Goal: Transaction & Acquisition: Purchase product/service

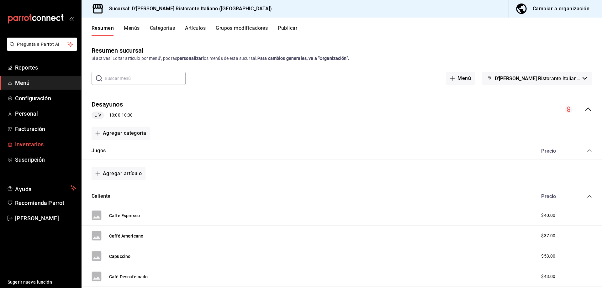
click at [38, 145] on span "Inventarios" at bounding box center [45, 144] width 61 height 8
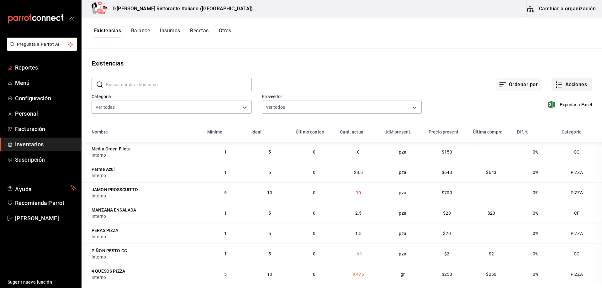
click at [557, 83] on icon "button" at bounding box center [559, 85] width 8 height 8
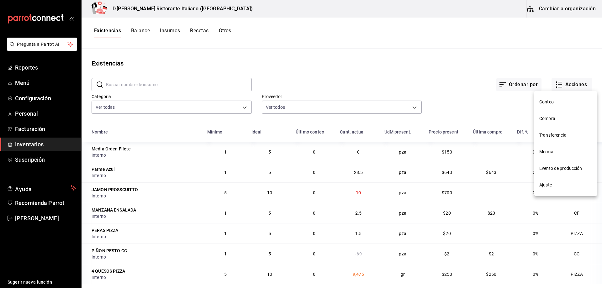
click at [542, 185] on span "Ajuste" at bounding box center [565, 185] width 53 height 7
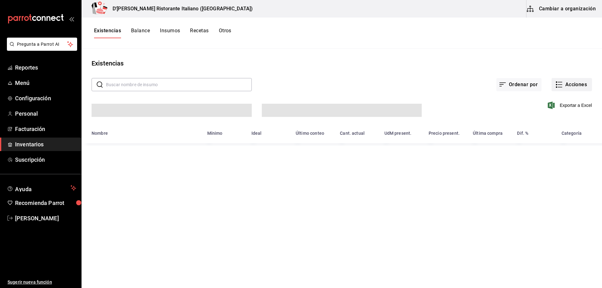
click at [560, 84] on icon "button" at bounding box center [559, 85] width 8 height 8
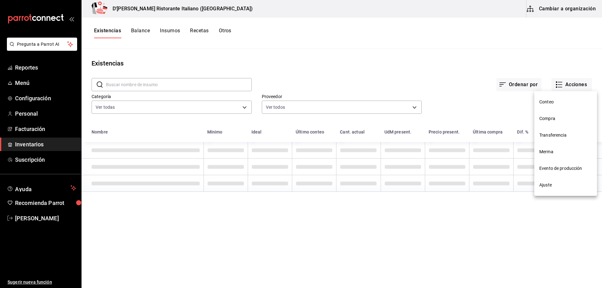
click at [549, 119] on span "Compra" at bounding box center [565, 118] width 53 height 7
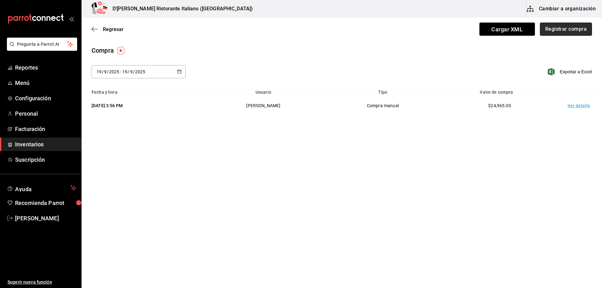
click at [559, 29] on button "Registrar compra" at bounding box center [566, 29] width 52 height 13
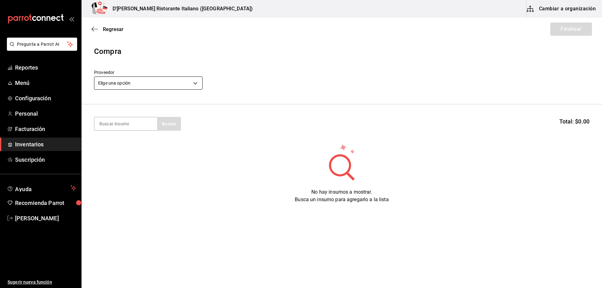
click at [181, 86] on body "Pregunta a Parrot AI Reportes Menú Configuración Personal Facturación Inventari…" at bounding box center [301, 126] width 602 height 253
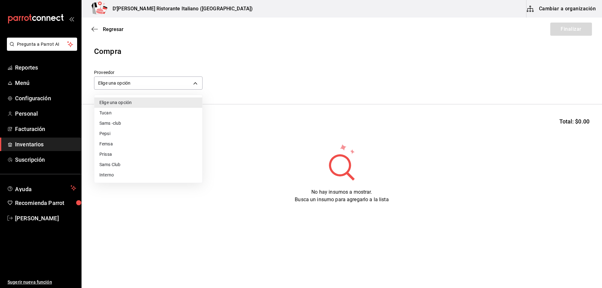
click at [111, 173] on li "Interno" at bounding box center [148, 175] width 108 height 10
type input "c6a919a6-4d7b-41a0-912d-64ff516ea06c"
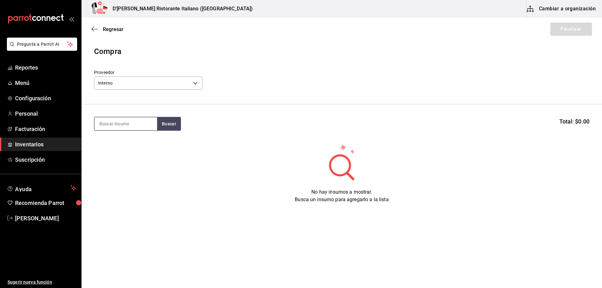
click at [116, 122] on input at bounding box center [125, 123] width 63 height 13
type input "cafe"
click at [166, 126] on button "Buscar" at bounding box center [169, 124] width 24 height 14
click at [136, 141] on div "Cafe BARRA - Interno" at bounding box center [125, 145] width 63 height 24
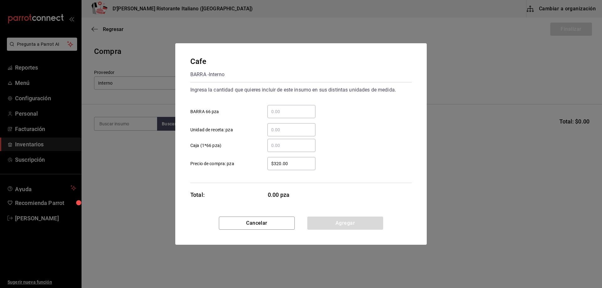
click at [287, 109] on input "​ BARRA 66 pza" at bounding box center [292, 112] width 48 height 8
type input "2"
click at [339, 223] on button "Agregar" at bounding box center [345, 223] width 76 height 13
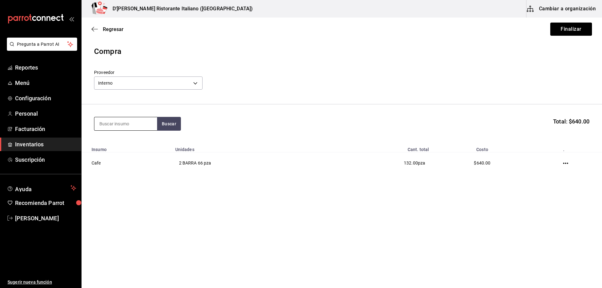
click at [118, 125] on input at bounding box center [125, 123] width 63 height 13
click at [168, 122] on button "Buscar" at bounding box center [169, 124] width 24 height 14
click at [140, 119] on input "barra" at bounding box center [125, 123] width 63 height 13
type input "vino de"
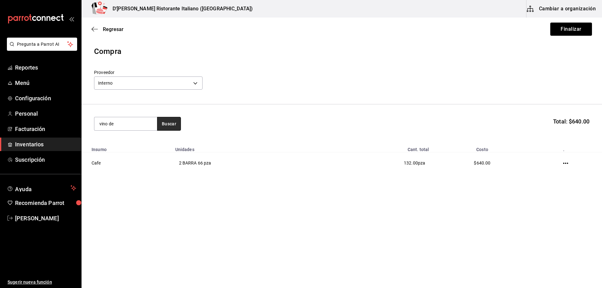
click at [168, 125] on button "Buscar" at bounding box center [169, 124] width 24 height 14
click at [136, 146] on div "BARRA - Interno" at bounding box center [119, 149] width 40 height 7
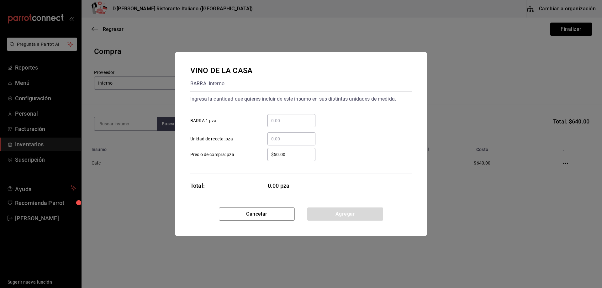
click at [294, 120] on input "​ BARRA 1 pza" at bounding box center [292, 121] width 48 height 8
type input "12"
click at [348, 215] on button "Agregar" at bounding box center [345, 214] width 76 height 13
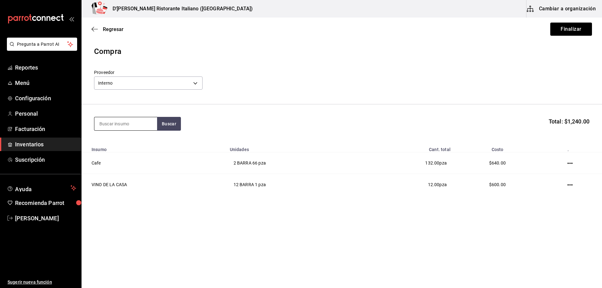
click at [128, 125] on input at bounding box center [125, 123] width 63 height 13
click at [126, 120] on input at bounding box center [125, 123] width 63 height 13
type input "leche"
click at [169, 122] on button "Buscar" at bounding box center [169, 124] width 24 height 14
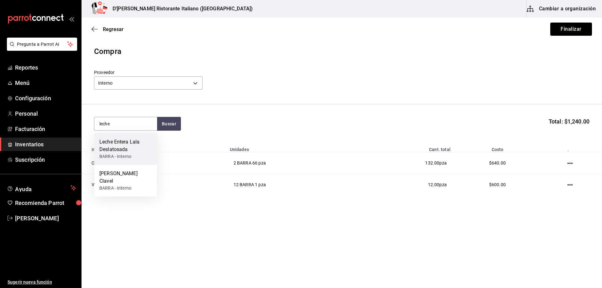
click at [119, 153] on div "Leche Entera Lala Deslatosada" at bounding box center [125, 145] width 53 height 15
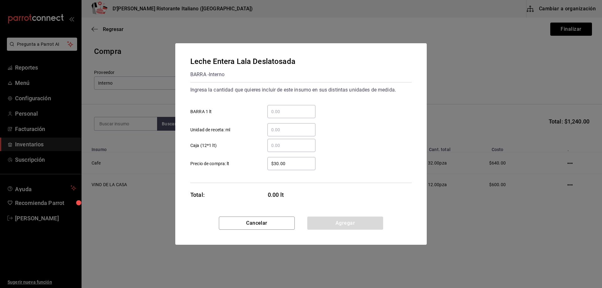
click at [283, 112] on input "​ BARRA 1 lt" at bounding box center [292, 112] width 48 height 8
type input "14"
click at [351, 223] on button "Agregar" at bounding box center [345, 223] width 76 height 13
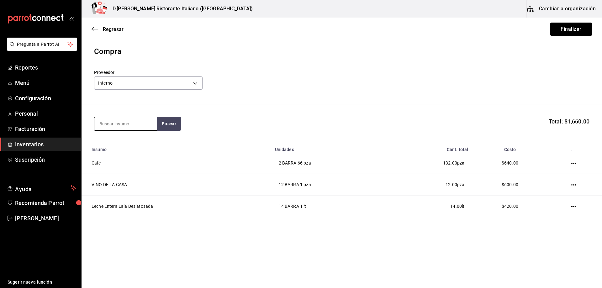
click at [108, 121] on input at bounding box center [125, 123] width 63 height 13
click at [168, 124] on button "Buscar" at bounding box center [169, 124] width 24 height 14
click at [144, 121] on input "vino co" at bounding box center [125, 123] width 63 height 13
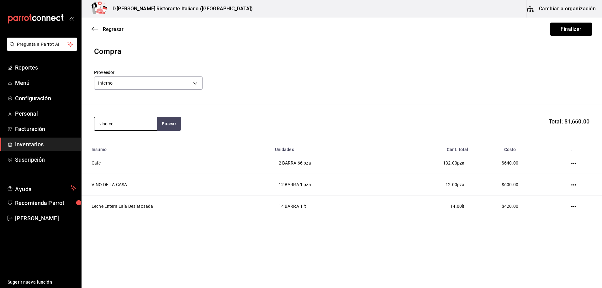
click at [144, 121] on input "vino co" at bounding box center [125, 123] width 63 height 13
type input "coct"
click at [170, 126] on button "Buscar" at bounding box center [169, 124] width 24 height 14
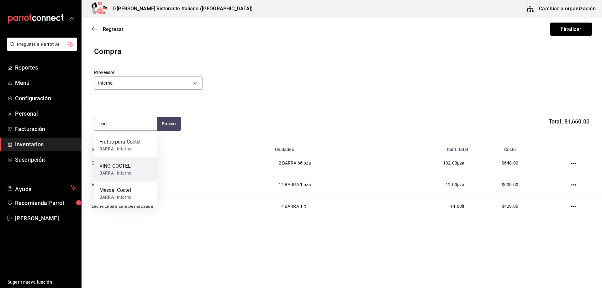
click at [141, 166] on div "VINO COCTEL BARRA - Interno" at bounding box center [125, 169] width 63 height 24
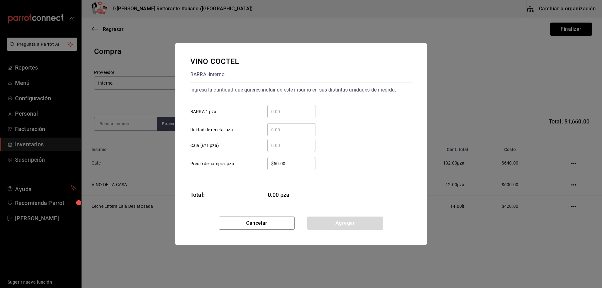
click at [292, 111] on input "​ BARRA 1 pza" at bounding box center [292, 112] width 48 height 8
type input "12"
click at [336, 224] on button "Agregar" at bounding box center [345, 223] width 76 height 13
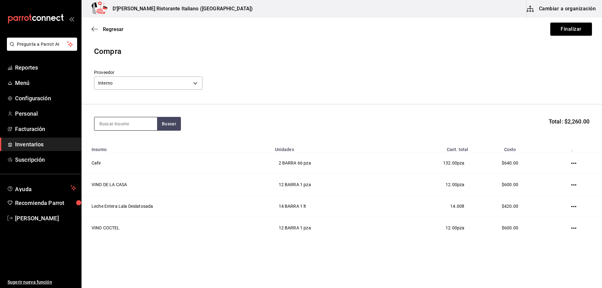
click at [105, 125] on input at bounding box center [125, 123] width 63 height 13
type input "negra"
click at [165, 121] on button "Buscar" at bounding box center [169, 124] width 24 height 14
click at [147, 145] on div "Cerv. Negra Modelo BARRA - Interno" at bounding box center [125, 145] width 63 height 24
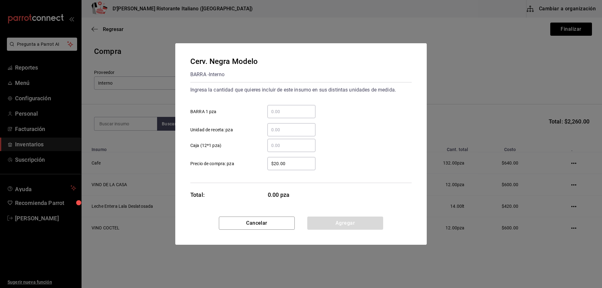
click at [278, 109] on input "​ BARRA 1 pza" at bounding box center [292, 112] width 48 height 8
type input "12"
click at [351, 222] on button "Agregar" at bounding box center [345, 223] width 76 height 13
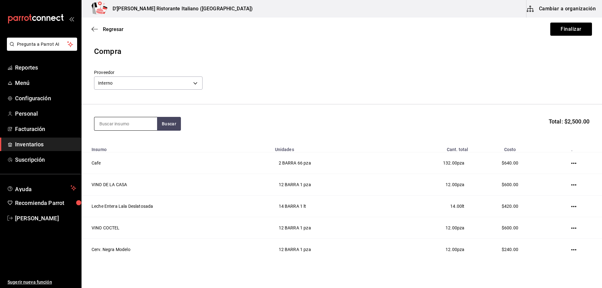
click at [138, 122] on input at bounding box center [125, 123] width 63 height 13
type input "modelo es"
click at [170, 125] on button "Buscar" at bounding box center [169, 124] width 24 height 14
click at [129, 151] on div "BARRA - Interno" at bounding box center [123, 149] width 49 height 7
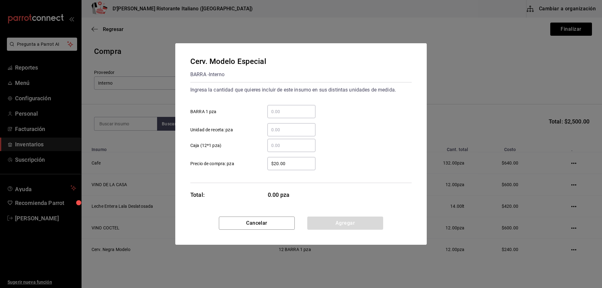
click at [292, 107] on div "​" at bounding box center [292, 111] width 48 height 13
click at [292, 108] on input "​ BARRA 1 pza" at bounding box center [292, 112] width 48 height 8
type input "36"
click at [349, 222] on button "Agregar" at bounding box center [345, 223] width 76 height 13
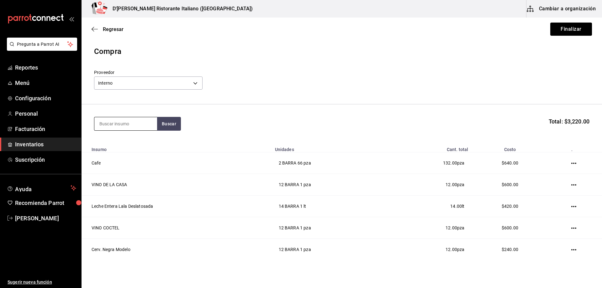
click at [113, 120] on input at bounding box center [125, 123] width 63 height 13
type input "indio"
click at [173, 123] on button "Buscar" at bounding box center [169, 124] width 24 height 14
click at [122, 147] on div "BARRA - Interno" at bounding box center [115, 149] width 32 height 7
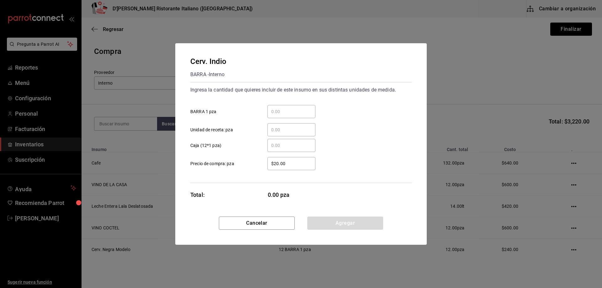
click at [282, 109] on input "​ BARRA 1 pza" at bounding box center [292, 112] width 48 height 8
type input "12"
click at [325, 226] on button "Agregar" at bounding box center [345, 223] width 76 height 13
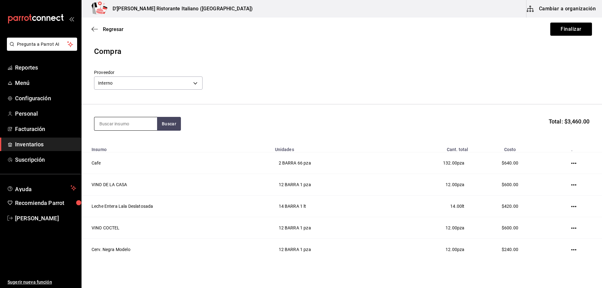
click at [115, 124] on input at bounding box center [125, 123] width 63 height 13
type input "coca"
click at [172, 122] on button "Buscar" at bounding box center [169, 124] width 24 height 14
click at [143, 148] on div "Coca Cola Lata BARRA - Interno" at bounding box center [125, 145] width 63 height 24
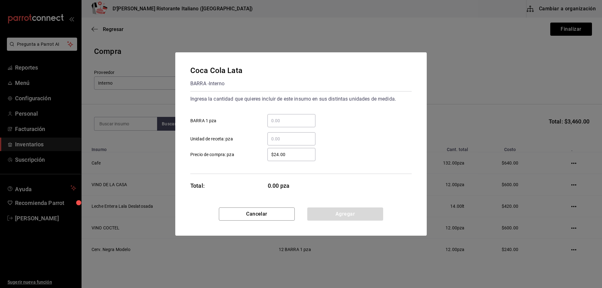
click at [290, 124] on input "​ BARRA 1 pza" at bounding box center [292, 121] width 48 height 8
type input "2"
type input "48"
click at [347, 213] on button "Agregar" at bounding box center [345, 214] width 76 height 13
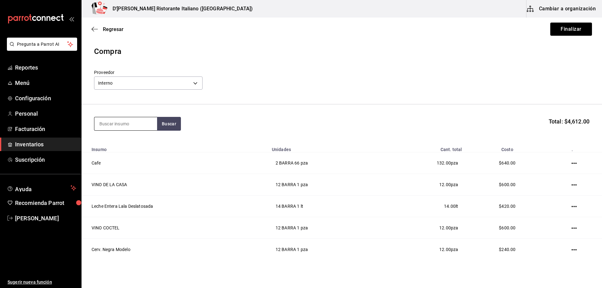
click at [109, 126] on input at bounding box center [125, 123] width 63 height 13
type input "q"
type input "agua"
click at [171, 120] on button "Buscar" at bounding box center [169, 124] width 24 height 14
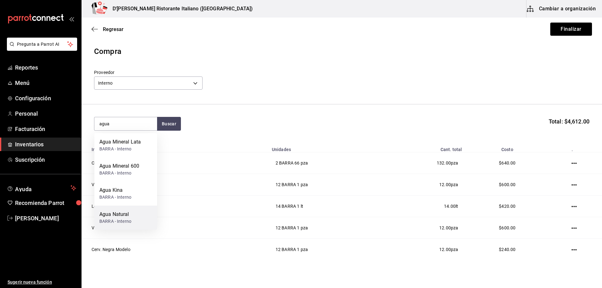
click at [126, 218] on div "BARRA - Interno" at bounding box center [115, 221] width 32 height 7
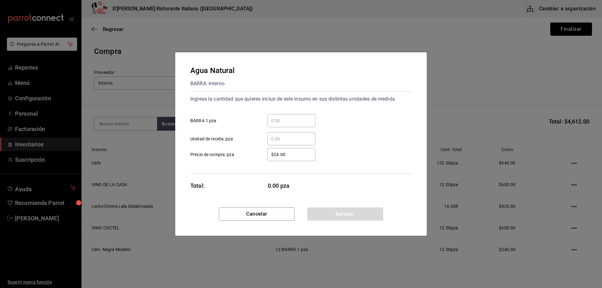
click at [296, 124] on input "​ BARRA 1 pza" at bounding box center [292, 121] width 48 height 8
type input "12"
click at [342, 209] on button "Agregar" at bounding box center [345, 214] width 76 height 13
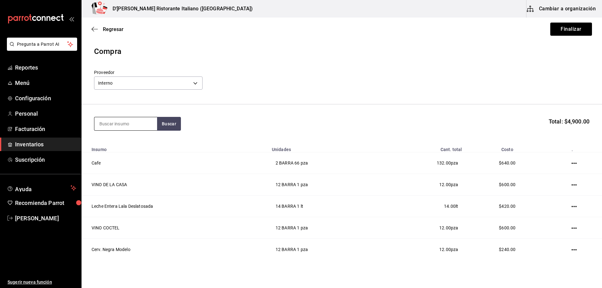
click at [127, 125] on input at bounding box center [125, 123] width 63 height 13
type input "corona"
click at [165, 127] on button "Buscar" at bounding box center [169, 124] width 24 height 14
click at [120, 185] on div "BARRA - Interno" at bounding box center [115, 188] width 32 height 7
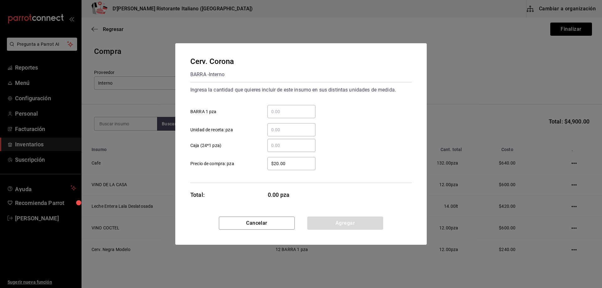
click at [275, 109] on input "​ BARRA 1 pza" at bounding box center [292, 112] width 48 height 8
type input "12"
click at [353, 224] on button "Agregar" at bounding box center [345, 223] width 76 height 13
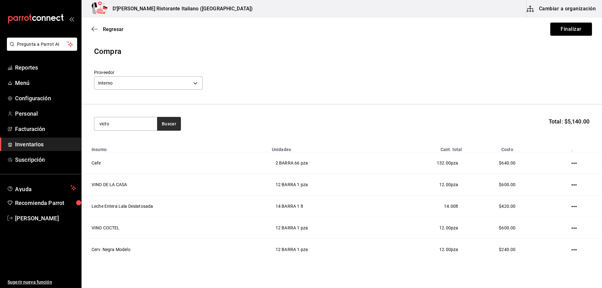
type input "victo"
click at [175, 121] on button "Buscar" at bounding box center [169, 124] width 24 height 14
click at [143, 147] on div "Cerveza [PERSON_NAME] - Interno" at bounding box center [125, 145] width 63 height 24
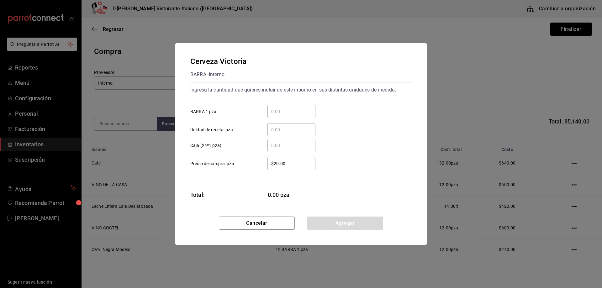
click at [280, 108] on input "​ BARRA 1 pza" at bounding box center [292, 112] width 48 height 8
type input "12"
click at [351, 226] on button "Agregar" at bounding box center [345, 223] width 76 height 13
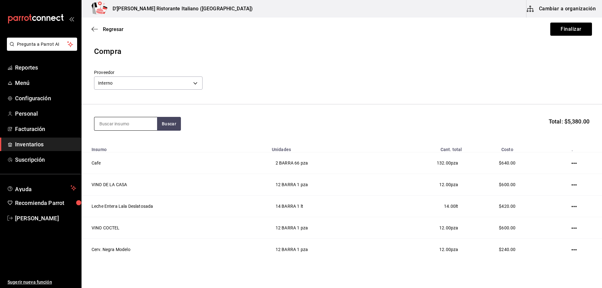
click at [136, 118] on input at bounding box center [125, 123] width 63 height 13
click at [173, 128] on button "Buscar" at bounding box center [169, 124] width 24 height 14
click at [136, 124] on input "xx" at bounding box center [125, 123] width 63 height 13
click at [181, 123] on div "dos Buscar Total: $5,380.00" at bounding box center [342, 124] width 496 height 14
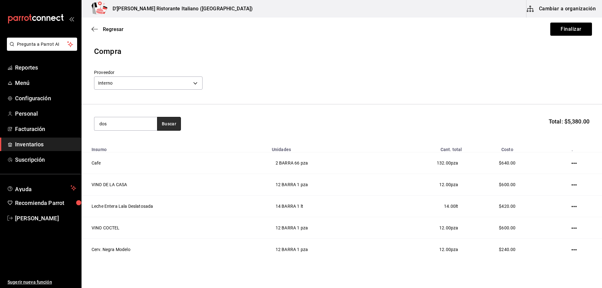
click at [174, 123] on button "Buscar" at bounding box center [169, 124] width 24 height 14
click at [136, 123] on input "dos" at bounding box center [125, 123] width 63 height 13
type input "cerv"
click at [171, 124] on button "Buscar" at bounding box center [169, 124] width 24 height 14
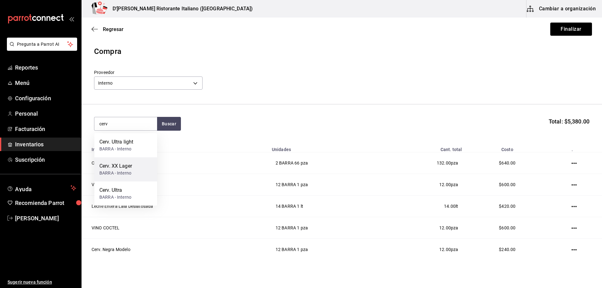
click at [131, 167] on div "Cerv. XX Lager" at bounding box center [115, 166] width 33 height 8
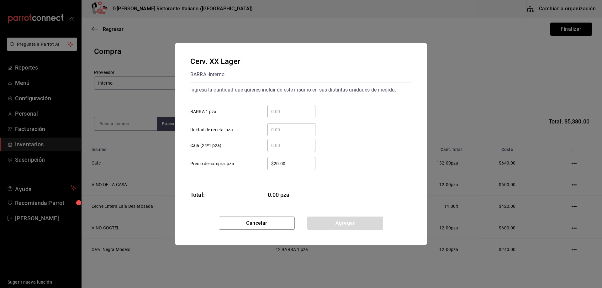
click at [302, 108] on input "​ BARRA 1 pza" at bounding box center [292, 112] width 48 height 8
type input "24"
click at [345, 222] on button "Agregar" at bounding box center [345, 223] width 76 height 13
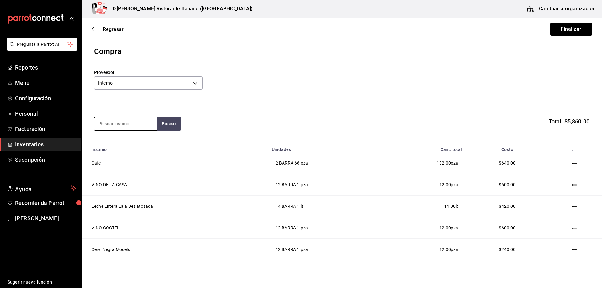
click at [111, 121] on input at bounding box center [125, 123] width 63 height 13
click at [164, 121] on button "Buscar" at bounding box center [169, 124] width 24 height 14
click at [162, 124] on button "Buscar" at bounding box center [169, 124] width 24 height 14
click at [142, 124] on input "vino c" at bounding box center [125, 123] width 63 height 13
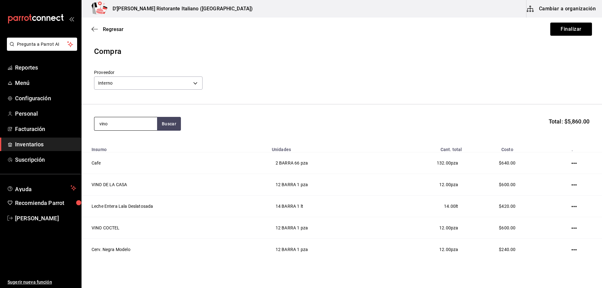
type input "vino"
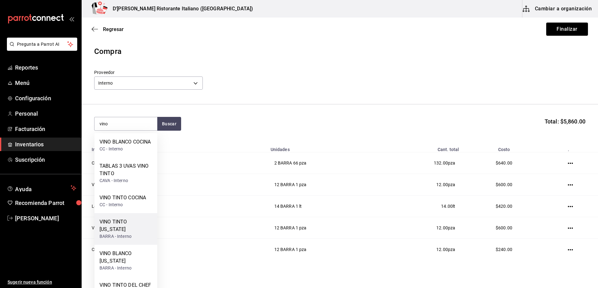
click at [127, 224] on div "VINO TINTO [US_STATE]" at bounding box center [125, 225] width 53 height 15
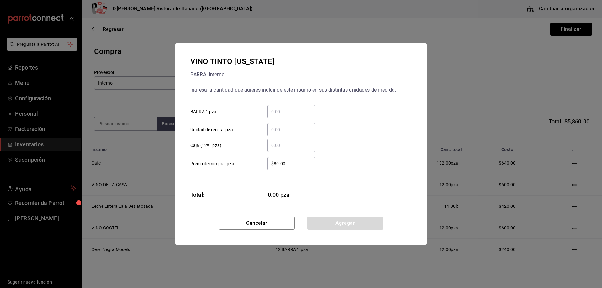
click at [302, 109] on input "​ BARRA 1 pza" at bounding box center [292, 112] width 48 height 8
type input "36"
click at [347, 226] on button "Agregar" at bounding box center [345, 223] width 76 height 13
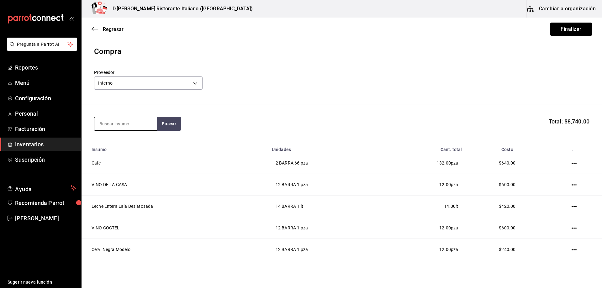
click at [132, 120] on input at bounding box center [125, 123] width 63 height 13
type input "casera"
click at [174, 125] on button "Buscar" at bounding box center [169, 124] width 24 height 14
click at [129, 147] on div "BARRA - Interno" at bounding box center [124, 149] width 50 height 7
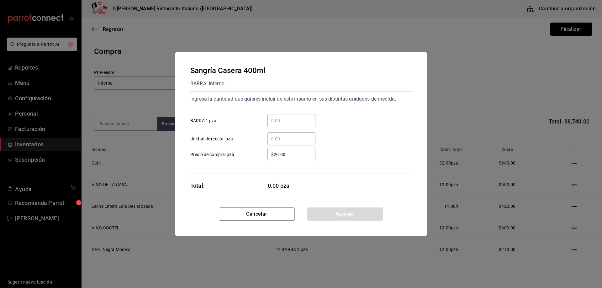
click at [283, 120] on input "​ BARRA 1 pza" at bounding box center [292, 121] width 48 height 8
click at [514, 79] on div "Sangría Casera 400ml BARRA - Interno Ingresa la cantidad que quieres incluir de…" at bounding box center [301, 144] width 602 height 288
click at [293, 124] on input "36" at bounding box center [292, 121] width 48 height 8
type input "2"
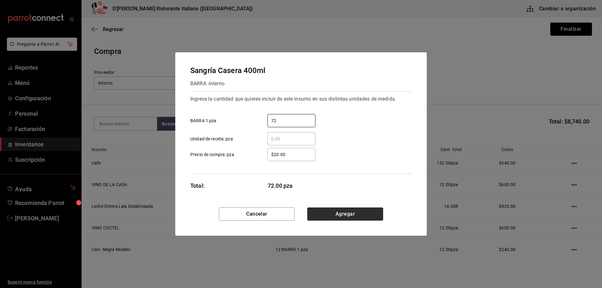
type input "72"
click at [334, 216] on button "Agregar" at bounding box center [345, 214] width 76 height 13
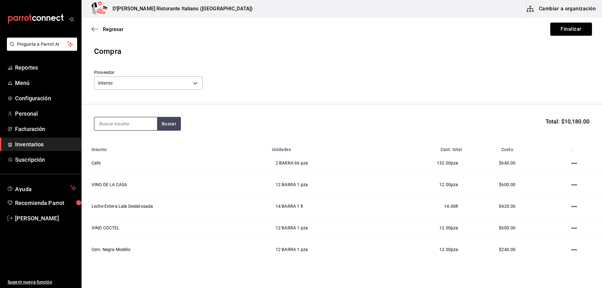
click at [135, 123] on input at bounding box center [125, 123] width 63 height 13
click at [130, 125] on input at bounding box center [125, 123] width 63 height 13
click at [166, 122] on button "Buscar" at bounding box center [169, 124] width 24 height 14
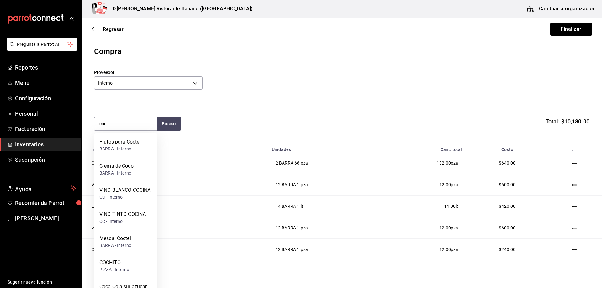
click at [231, 133] on section "coc Buscar Total: $10,180.00" at bounding box center [342, 123] width 521 height 39
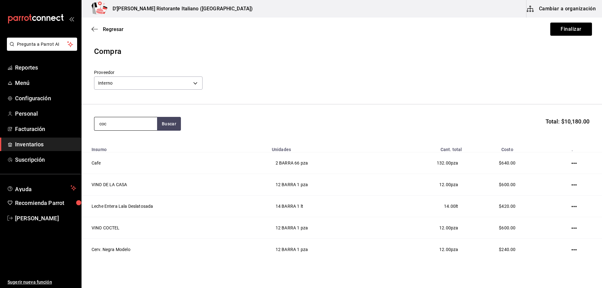
click at [145, 124] on input "coc" at bounding box center [125, 123] width 63 height 13
type input "aperol"
click at [172, 123] on button "Buscar" at bounding box center [169, 124] width 24 height 14
click at [131, 148] on div "APEROL BARRA - Interno" at bounding box center [125, 145] width 63 height 24
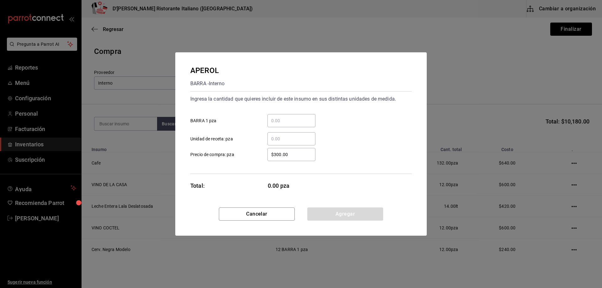
click at [298, 123] on input "​ BARRA 1 pza" at bounding box center [292, 121] width 48 height 8
click at [369, 131] on div "​ Unidad de receta: pza" at bounding box center [298, 136] width 226 height 18
click at [298, 119] on input "​ BARRA 1 pza" at bounding box center [292, 121] width 48 height 8
click at [256, 214] on button "Cancelar" at bounding box center [257, 214] width 76 height 13
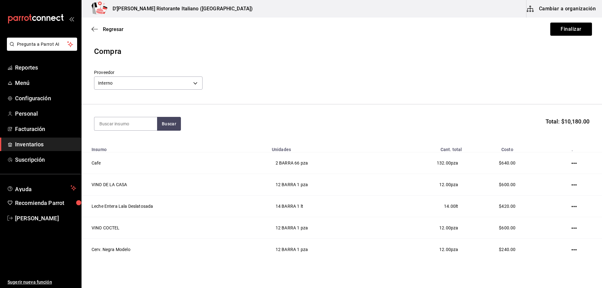
click at [542, 85] on div "Proveedor Interno c6a919a6-4d7b-41a0-912d-64ff516ea06c" at bounding box center [342, 81] width 496 height 22
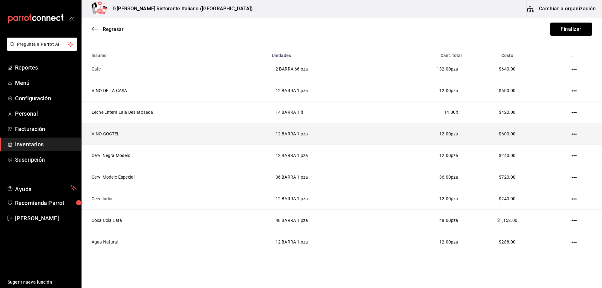
scroll to position [223, 0]
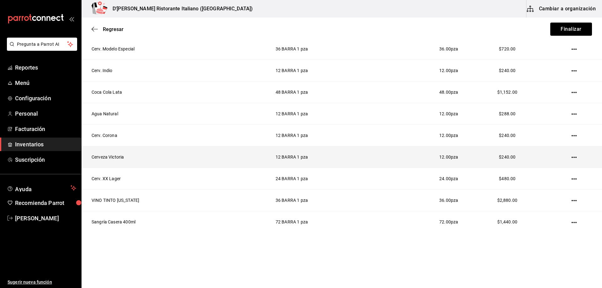
click at [572, 156] on icon "button" at bounding box center [574, 157] width 5 height 5
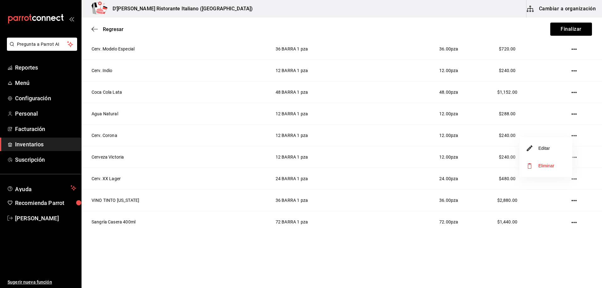
click at [539, 165] on span "Eliminar" at bounding box center [547, 165] width 16 height 5
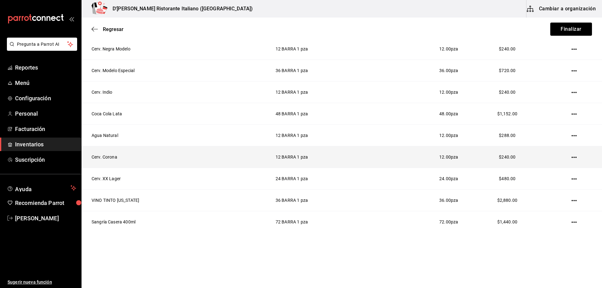
click at [572, 157] on icon "button" at bounding box center [574, 157] width 5 height 5
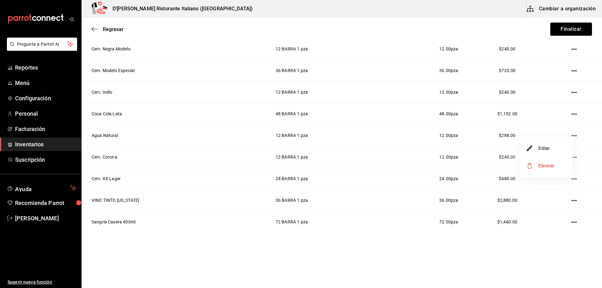
click at [552, 164] on span "Eliminar" at bounding box center [547, 165] width 16 height 5
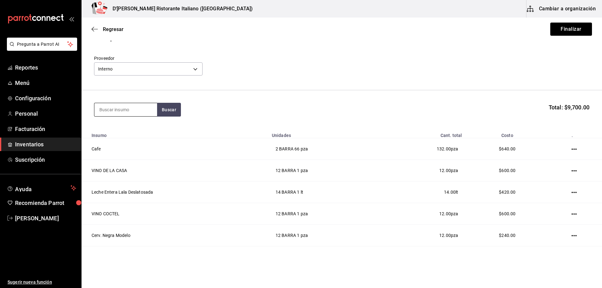
scroll to position [13, 0]
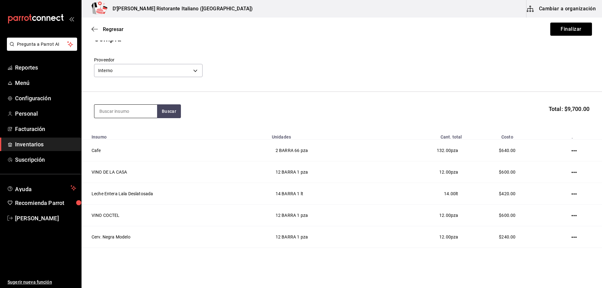
click at [141, 110] on input at bounding box center [125, 111] width 63 height 13
type input "corona"
click at [164, 112] on button "Buscar" at bounding box center [169, 111] width 24 height 14
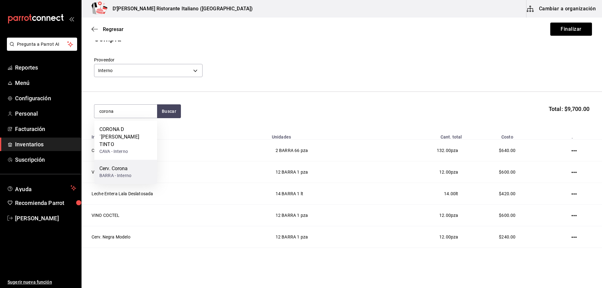
click at [142, 160] on div "Cerv. Corona BARRA - Interno" at bounding box center [125, 172] width 63 height 24
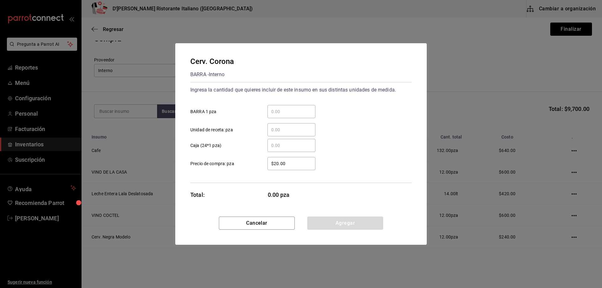
click at [296, 111] on input "​ BARRA 1 pza" at bounding box center [292, 112] width 48 height 8
type input "24"
click at [346, 225] on button "Agregar" at bounding box center [345, 223] width 76 height 13
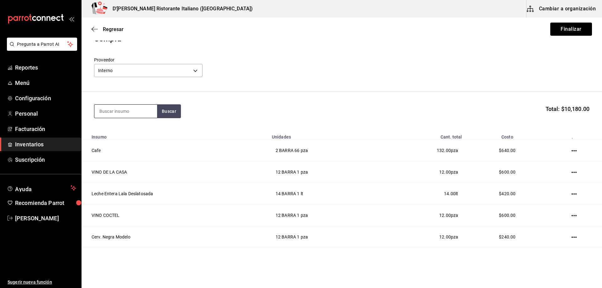
click at [138, 112] on input at bounding box center [125, 111] width 63 height 13
type input "victo"
click at [168, 113] on button "Buscar" at bounding box center [169, 111] width 24 height 14
click at [141, 131] on div "Cerveza [PERSON_NAME] - Interno" at bounding box center [125, 133] width 63 height 24
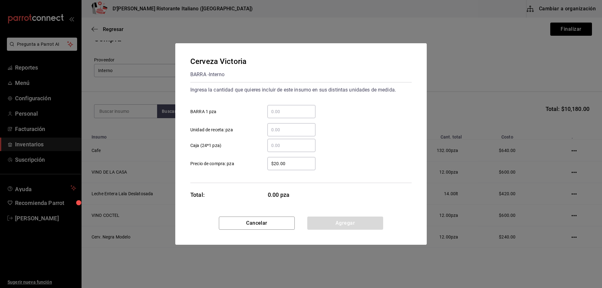
click at [285, 111] on input "​ BARRA 1 pza" at bounding box center [292, 112] width 48 height 8
type input "24"
click at [347, 225] on button "Agregar" at bounding box center [345, 223] width 76 height 13
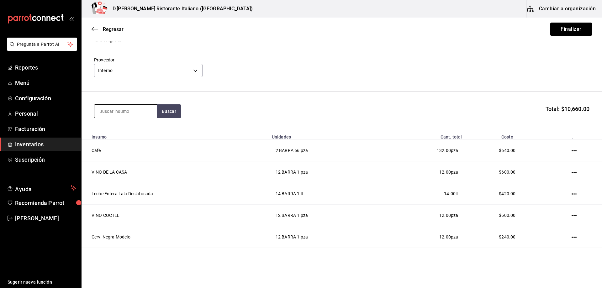
click at [131, 111] on input at bounding box center [125, 111] width 63 height 13
type input "aperol"
click at [163, 109] on button "Buscar" at bounding box center [169, 111] width 24 height 14
click at [142, 136] on div "APEROL BARRA - Interno" at bounding box center [125, 133] width 63 height 24
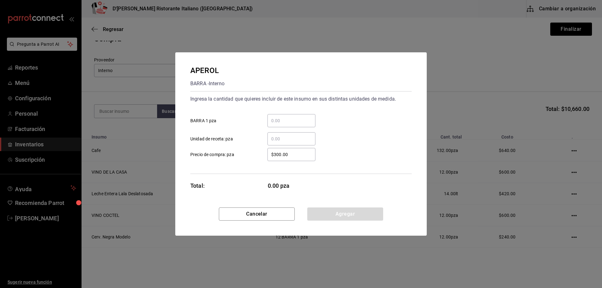
click at [522, 79] on div "APEROL BARRA - Interno Ingresa la cantidad que quieres incluir de este insumo e…" at bounding box center [301, 144] width 602 height 288
click at [304, 120] on input "​ BARRA 1 pza" at bounding box center [292, 121] width 48 height 8
type input "15"
click at [336, 215] on button "Agregar" at bounding box center [345, 214] width 76 height 13
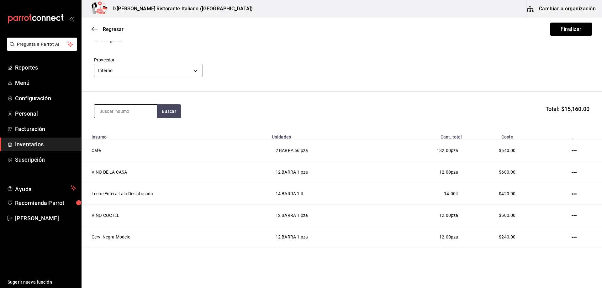
click at [131, 115] on input at bounding box center [125, 111] width 63 height 13
type input "bacardi"
click at [169, 111] on button "Buscar" at bounding box center [169, 111] width 24 height 14
click at [133, 138] on div "BARRA - Interno" at bounding box center [119, 136] width 41 height 7
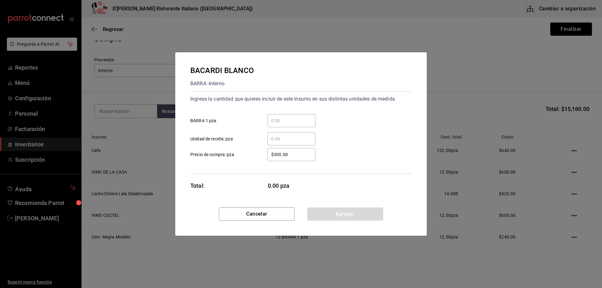
click at [516, 74] on div "BACARDI BLANCO BARRA - Interno Ingresa la cantidad que quieres incluir de este …" at bounding box center [301, 144] width 602 height 288
click at [301, 117] on div "​" at bounding box center [292, 120] width 48 height 13
click at [301, 117] on input "​ BARRA 1 pza" at bounding box center [292, 121] width 48 height 8
type input "36"
click at [326, 212] on button "Agregar" at bounding box center [345, 214] width 76 height 13
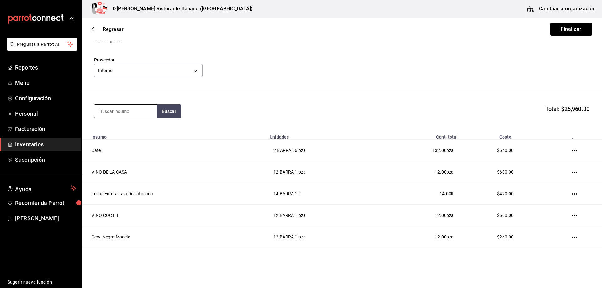
click at [115, 109] on input at bounding box center [125, 111] width 63 height 13
click at [168, 111] on button "Buscar" at bounding box center [169, 111] width 24 height 14
click at [142, 109] on input "vod" at bounding box center [125, 111] width 63 height 13
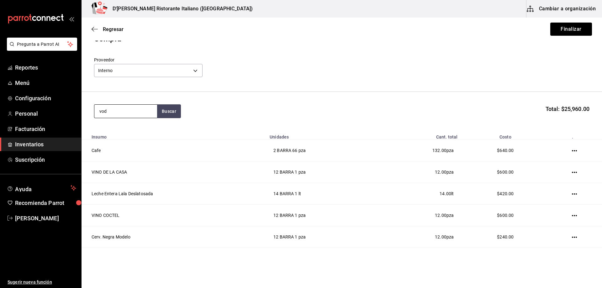
click at [142, 109] on input "vod" at bounding box center [125, 111] width 63 height 13
click at [173, 109] on button "Buscar" at bounding box center [169, 111] width 24 height 14
click at [165, 112] on button "button" at bounding box center [169, 111] width 24 height 14
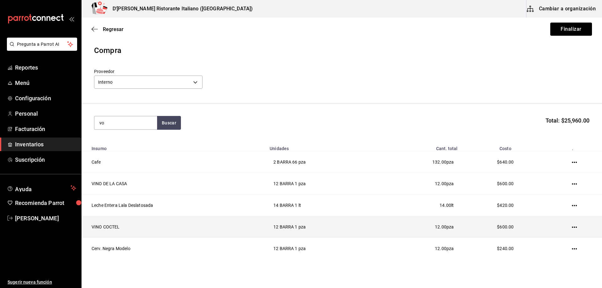
scroll to position [0, 0]
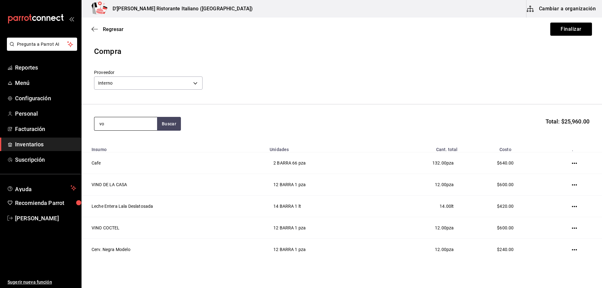
click at [127, 124] on input "vo" at bounding box center [125, 123] width 63 height 13
click at [160, 123] on button "Buscar" at bounding box center [169, 124] width 24 height 14
click at [206, 117] on div "cocte Buscar Total: $25,960.00" at bounding box center [342, 124] width 496 height 14
click at [146, 123] on input "cocte" at bounding box center [125, 123] width 63 height 13
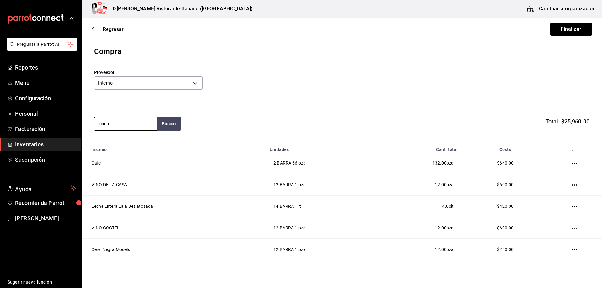
click at [146, 123] on input "cocte" at bounding box center [125, 123] width 63 height 13
click at [146, 123] on input "vod" at bounding box center [125, 123] width 63 height 13
type input "tonic"
click at [169, 125] on button "Buscar" at bounding box center [169, 124] width 24 height 14
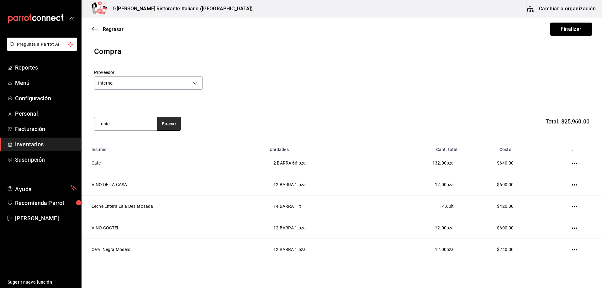
click at [166, 124] on button "Buscar" at bounding box center [169, 124] width 24 height 14
click at [140, 125] on input "tonic" at bounding box center [125, 123] width 63 height 13
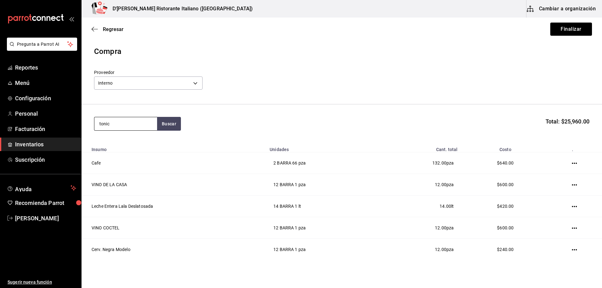
click at [140, 125] on input "tonic" at bounding box center [125, 123] width 63 height 13
type input "smir"
click at [164, 122] on button "Buscar" at bounding box center [169, 124] width 24 height 14
click at [139, 142] on div "SMIRNOFF BARRA - Interno" at bounding box center [125, 145] width 63 height 24
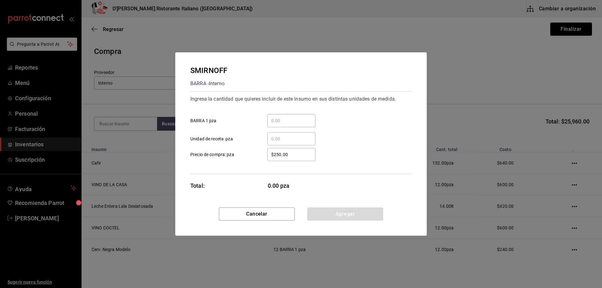
click at [290, 122] on input "​ BARRA 1 pza" at bounding box center [292, 121] width 48 height 8
type input "20"
click at [337, 213] on button "Agregar" at bounding box center [345, 214] width 76 height 13
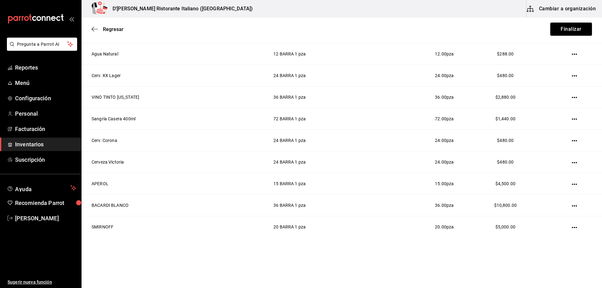
scroll to position [288, 0]
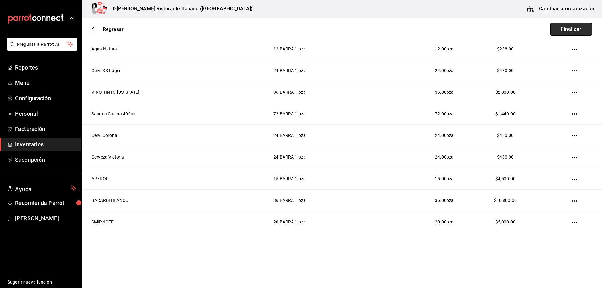
click at [561, 29] on button "Finalizar" at bounding box center [571, 29] width 42 height 13
